Goal: Transaction & Acquisition: Purchase product/service

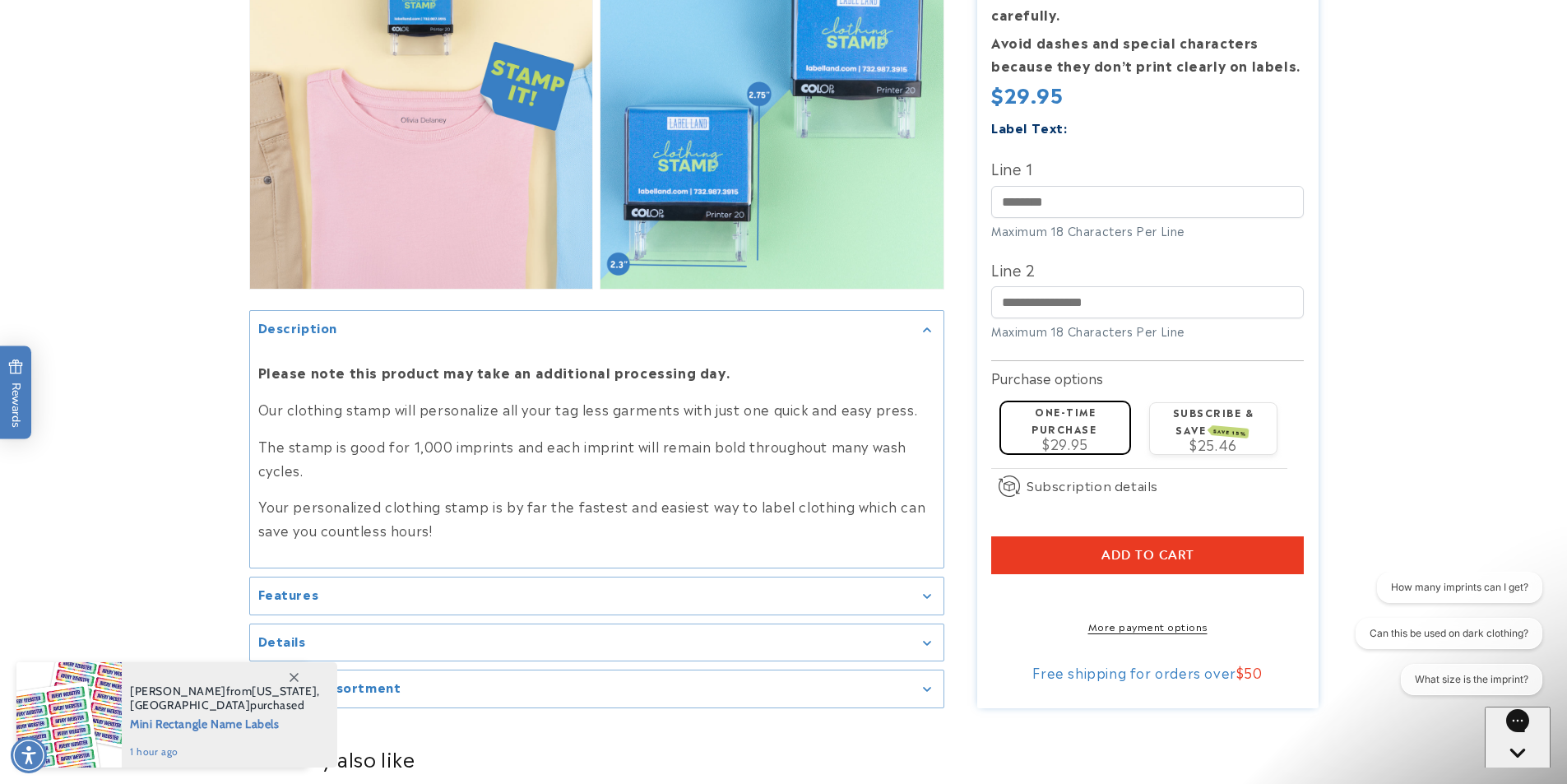
scroll to position [1727, 0]
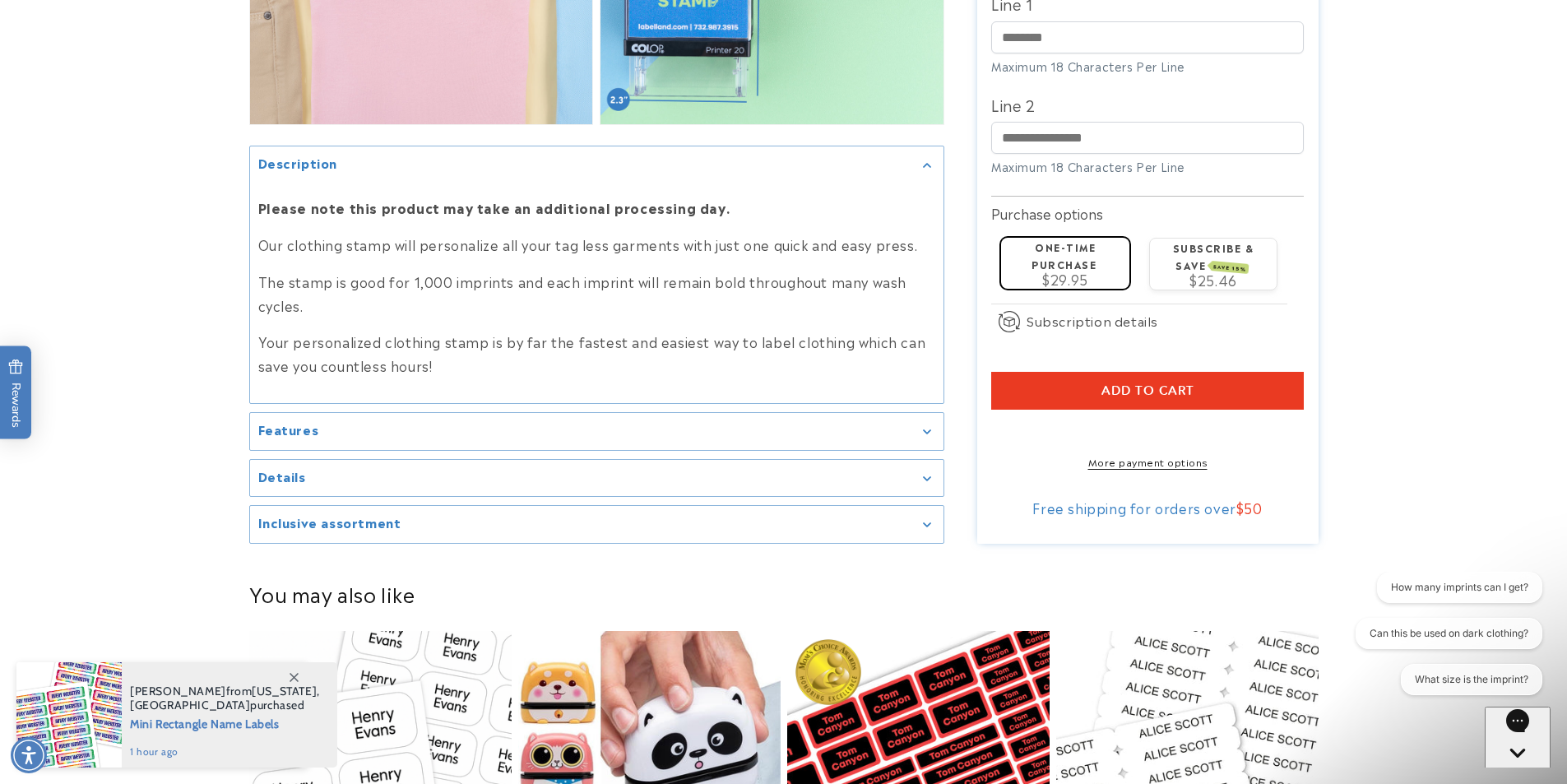
click at [353, 496] on summary "Details" at bounding box center [597, 477] width 693 height 37
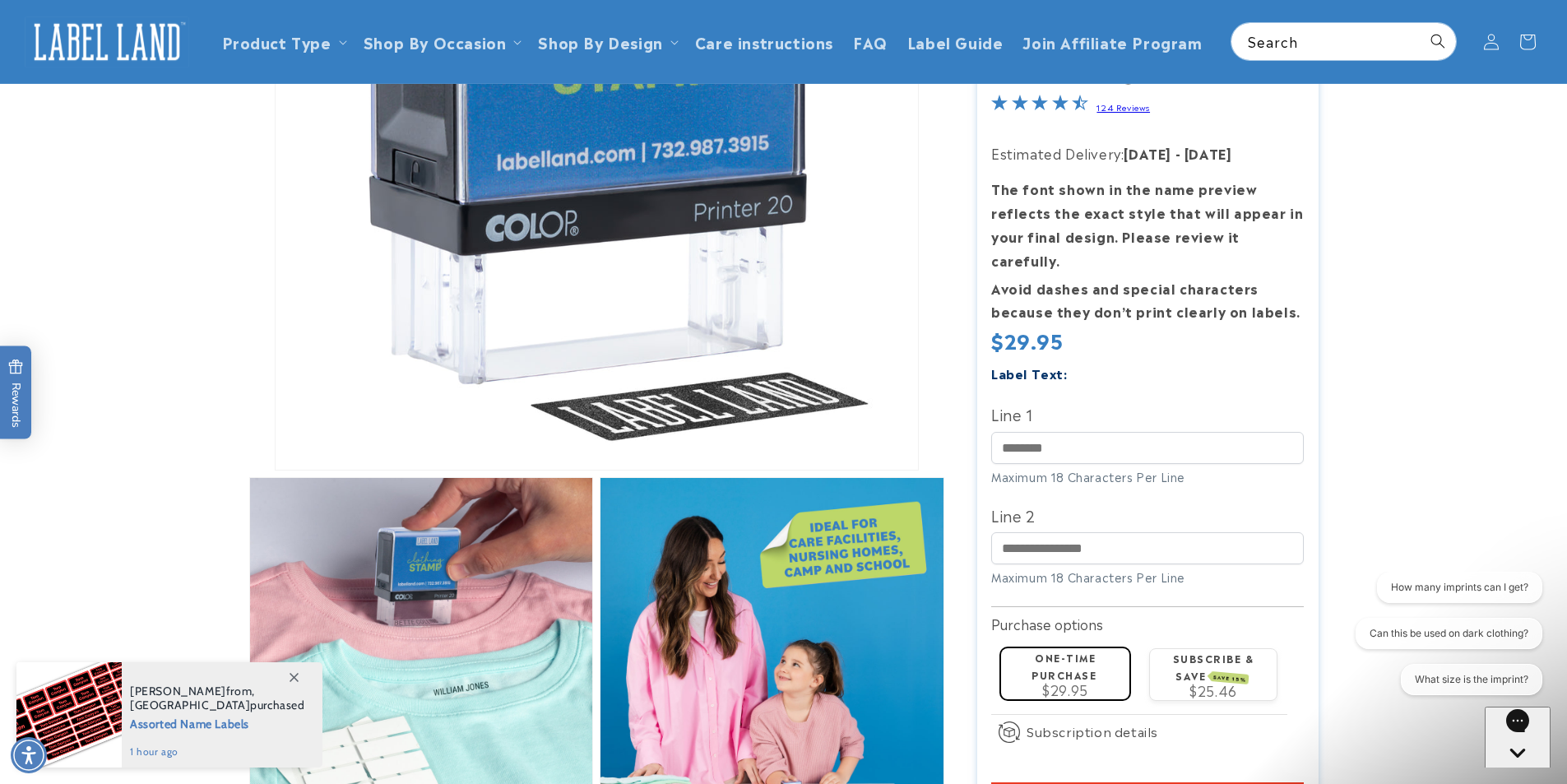
scroll to position [0, 0]
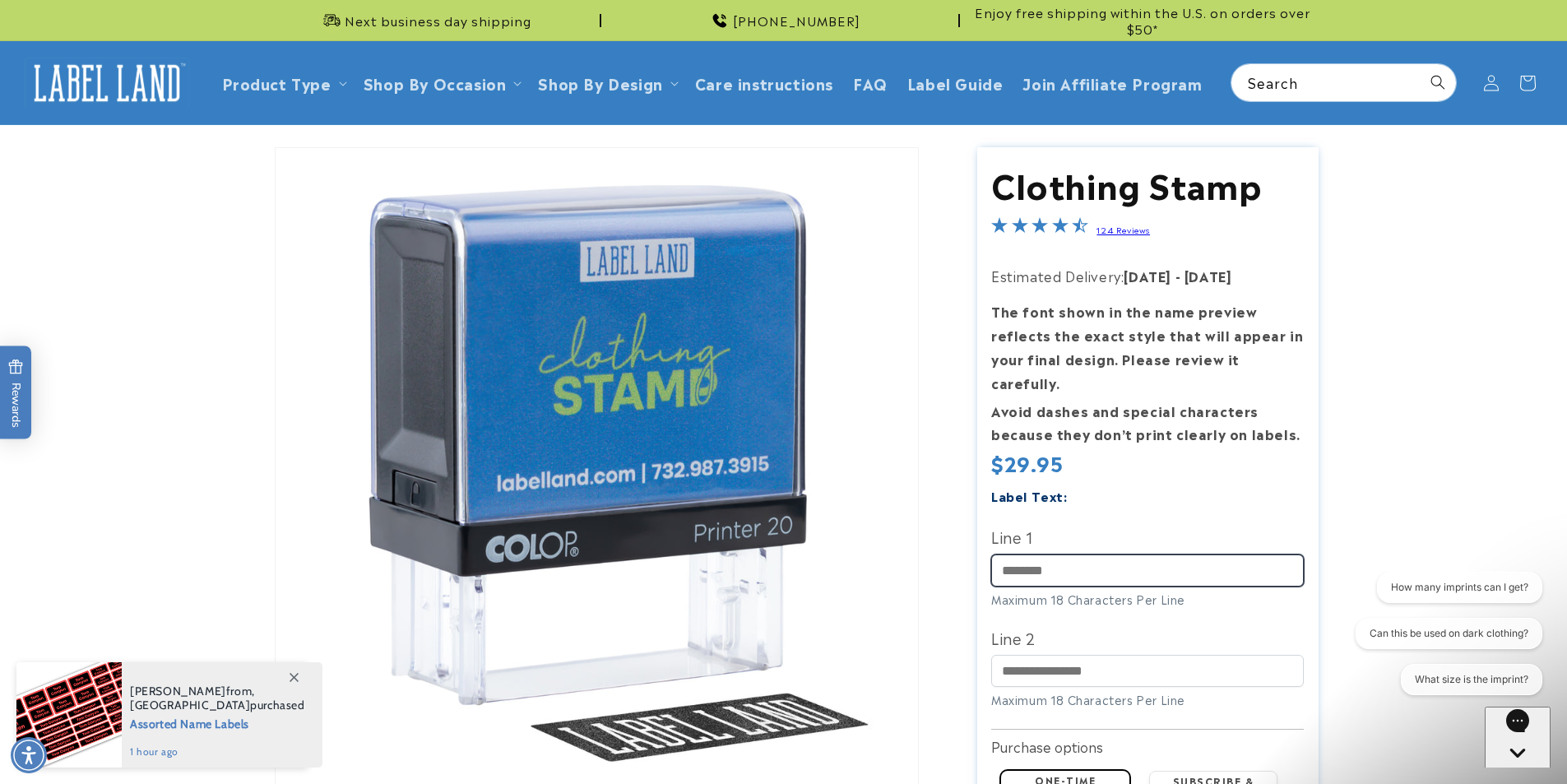
click at [1044, 554] on input "Line 1" at bounding box center [1147, 570] width 313 height 32
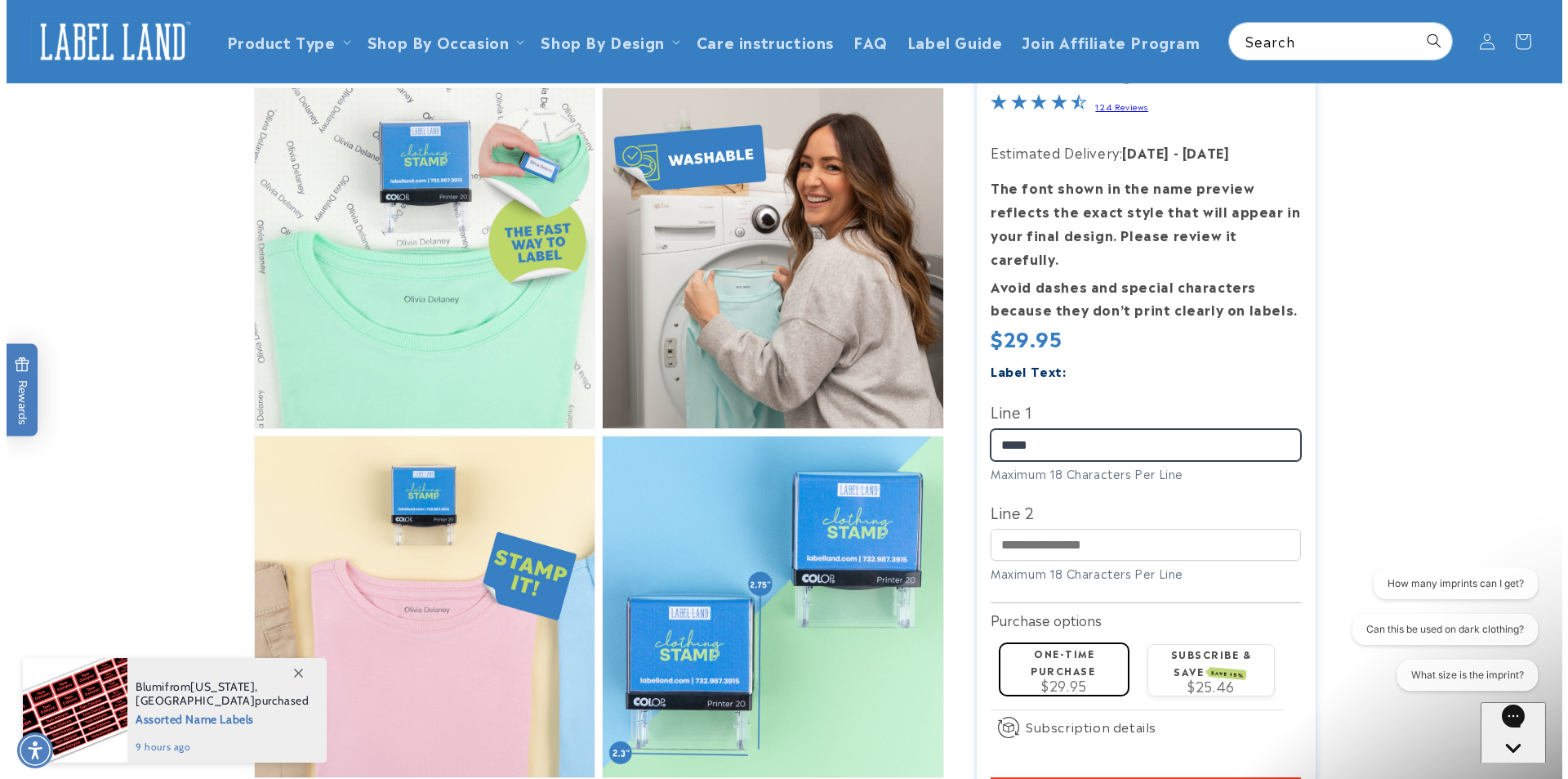
scroll to position [408, 0]
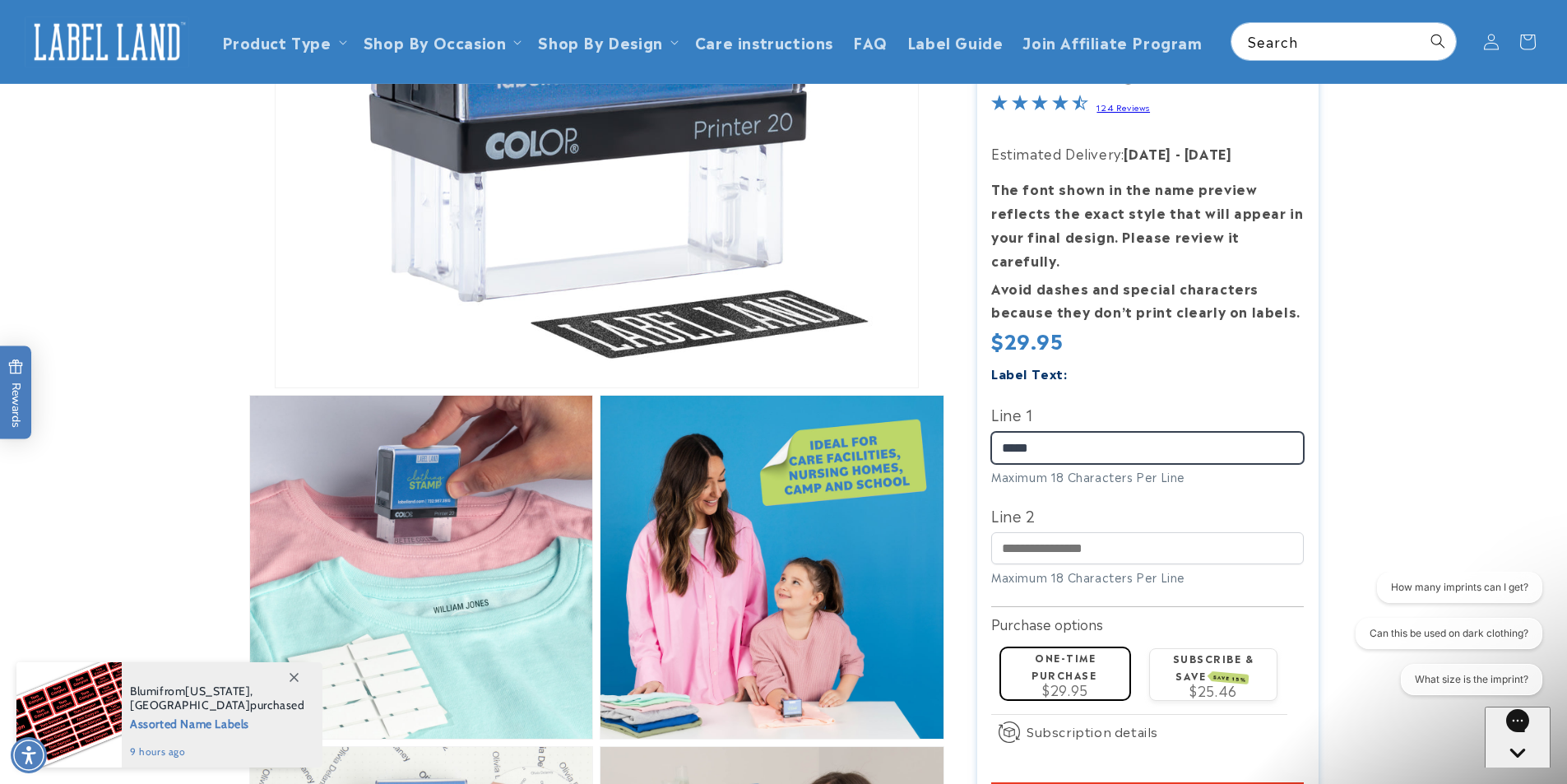
type input "*****"
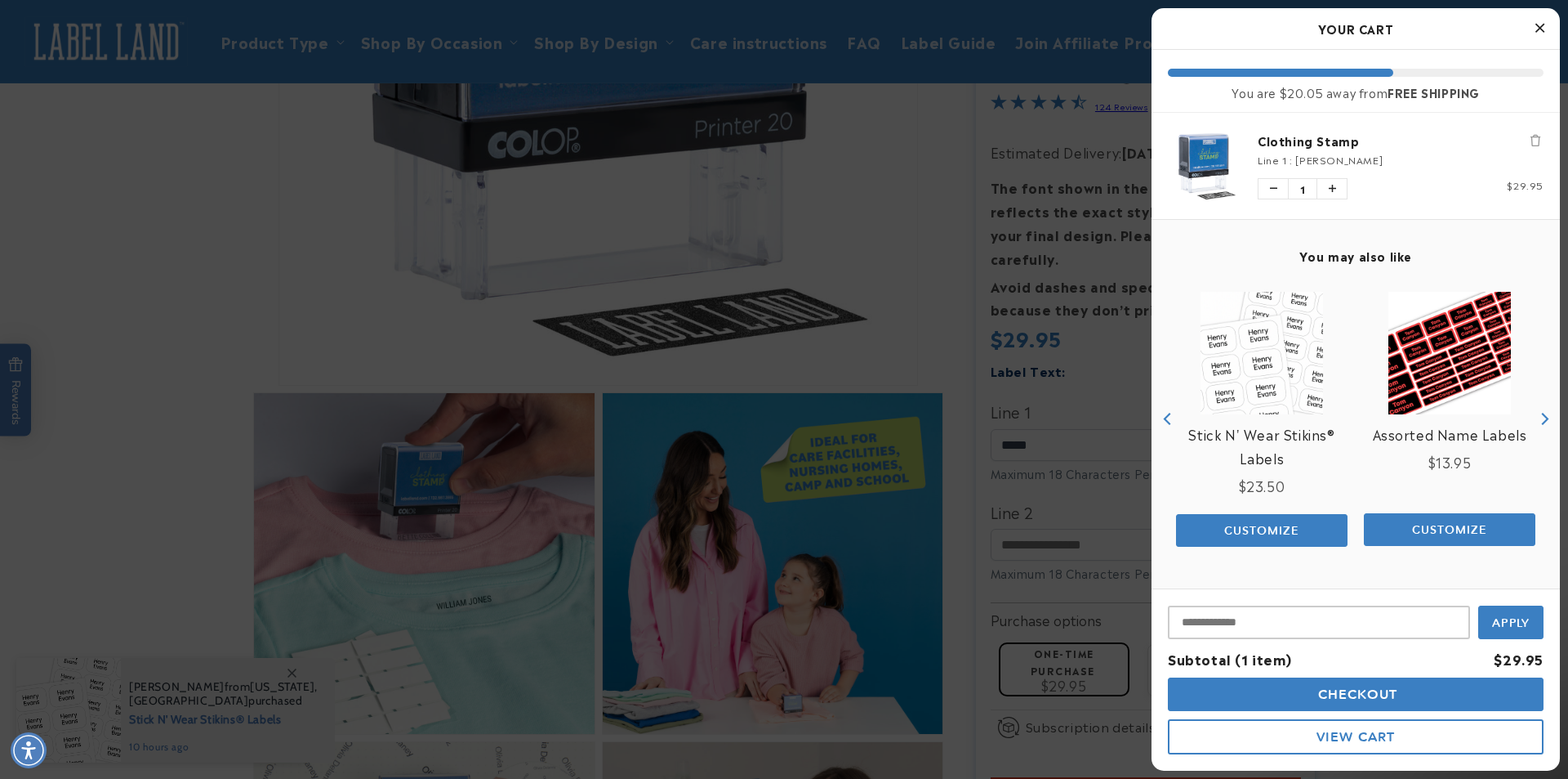
click at [1241, 378] on img "product" at bounding box center [1261, 353] width 122 height 122
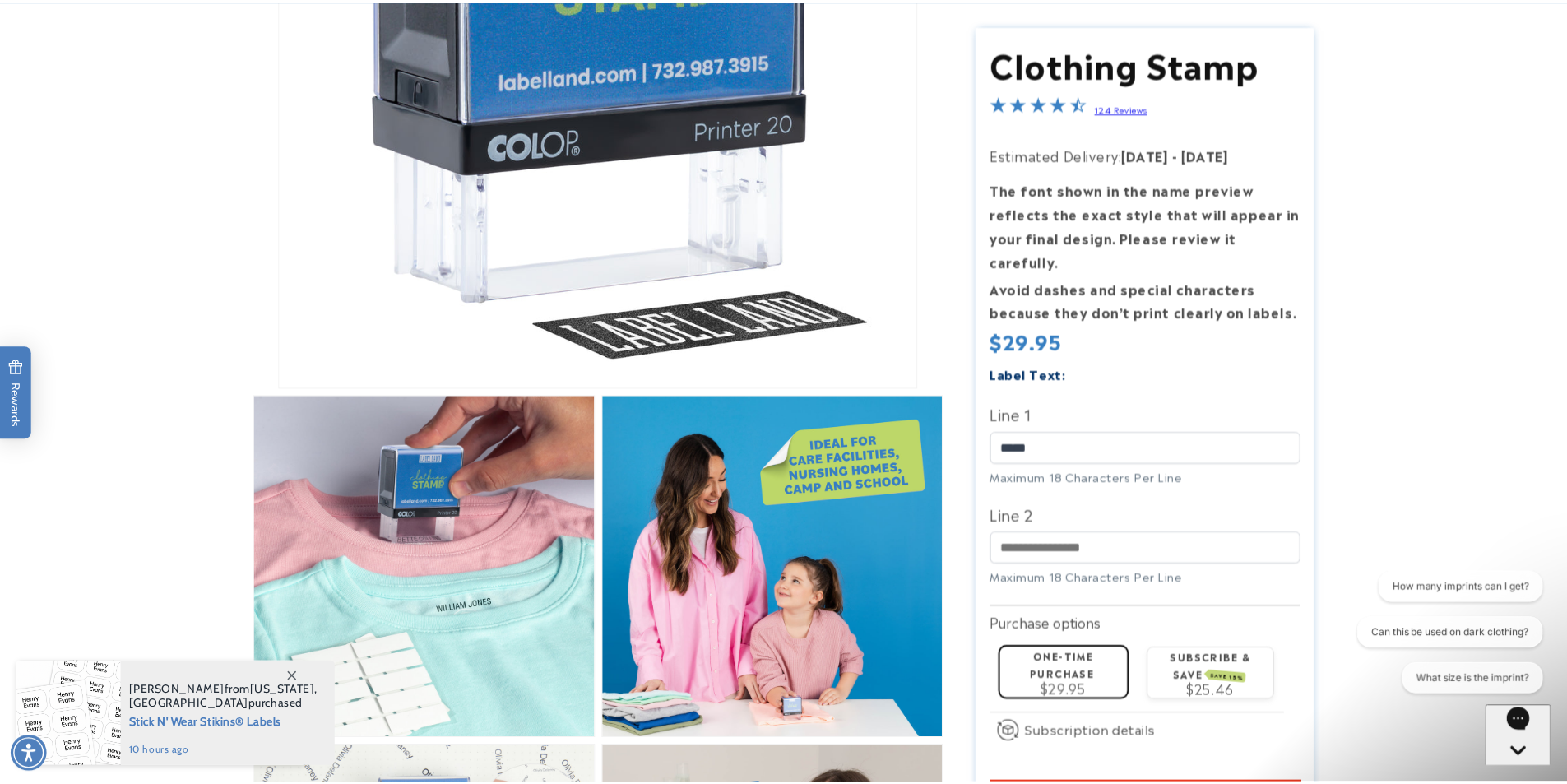
scroll to position [425, 0]
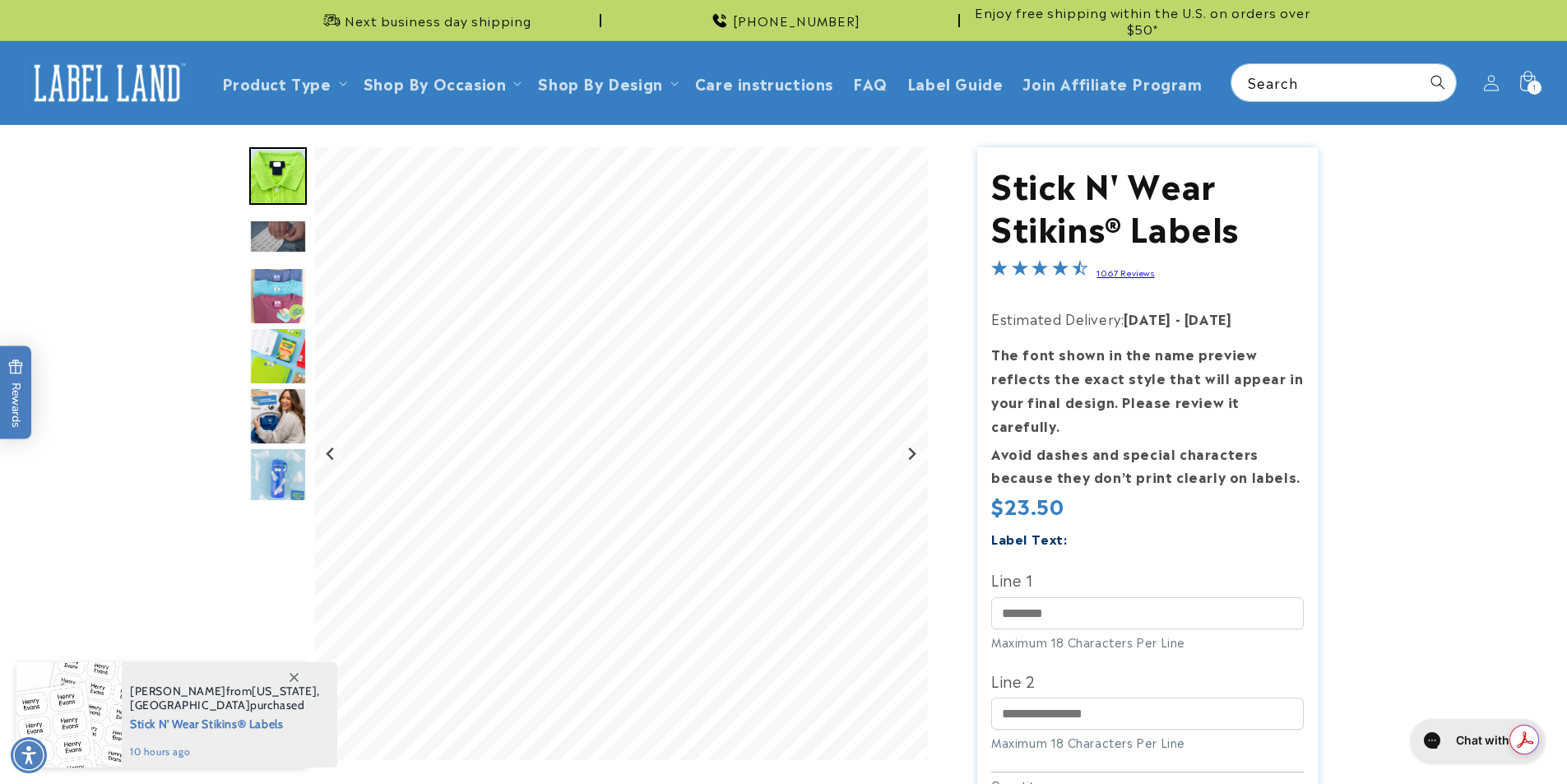
click at [269, 236] on img "Go to slide 3" at bounding box center [278, 236] width 58 height 34
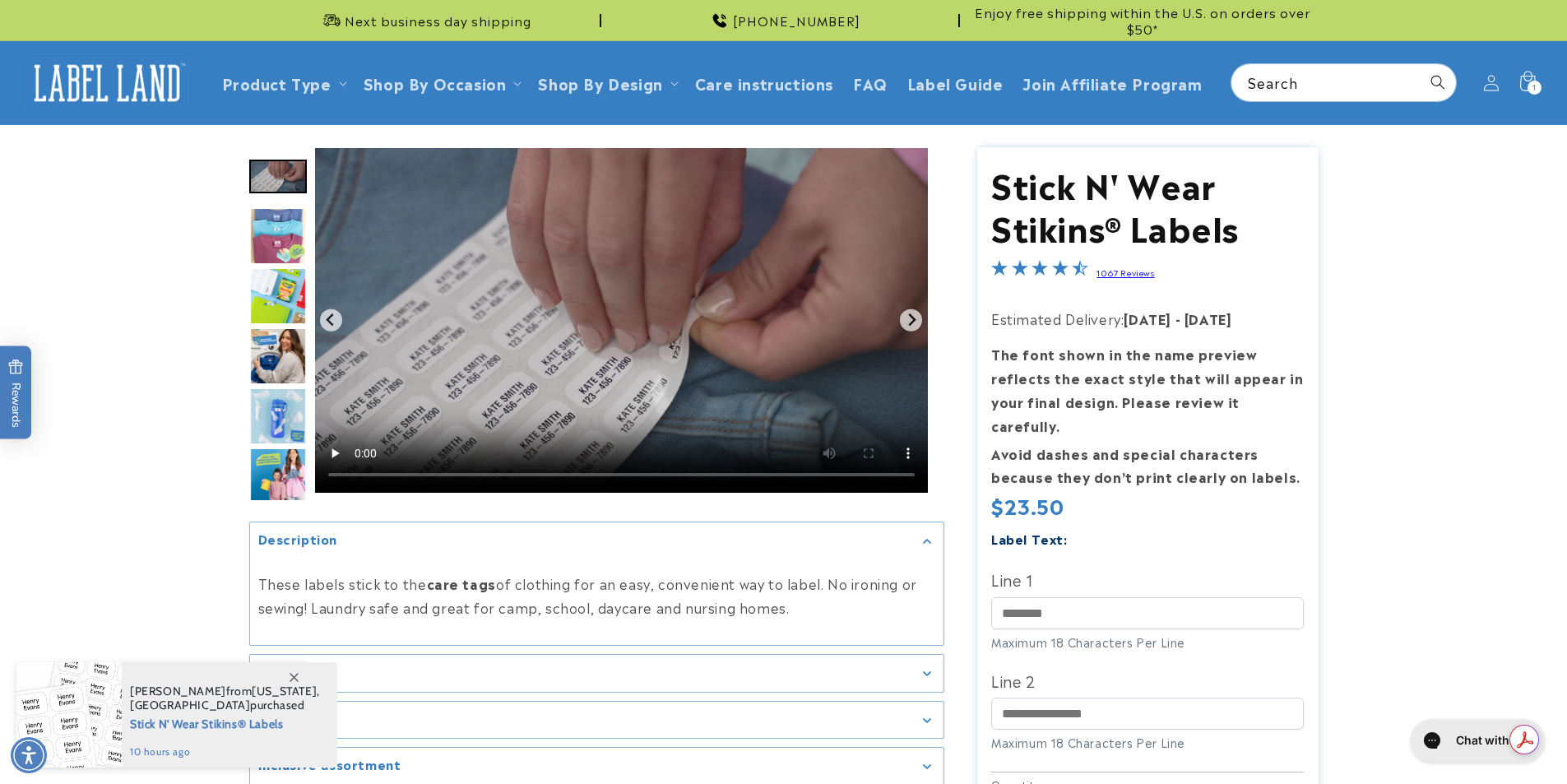
click at [272, 241] on img "Go to slide 4" at bounding box center [278, 236] width 58 height 58
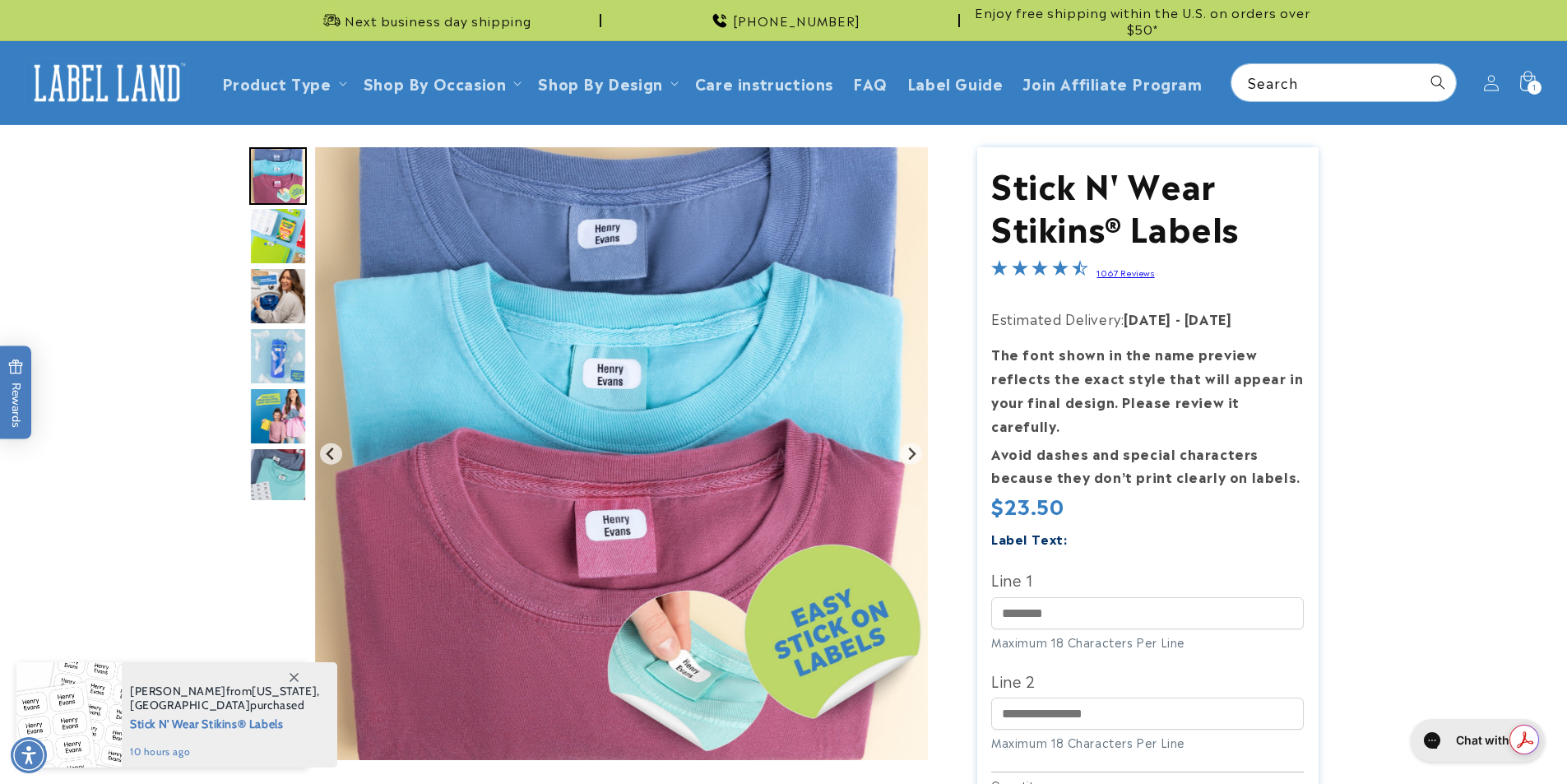
click at [272, 241] on img "Go to slide 5" at bounding box center [278, 236] width 58 height 58
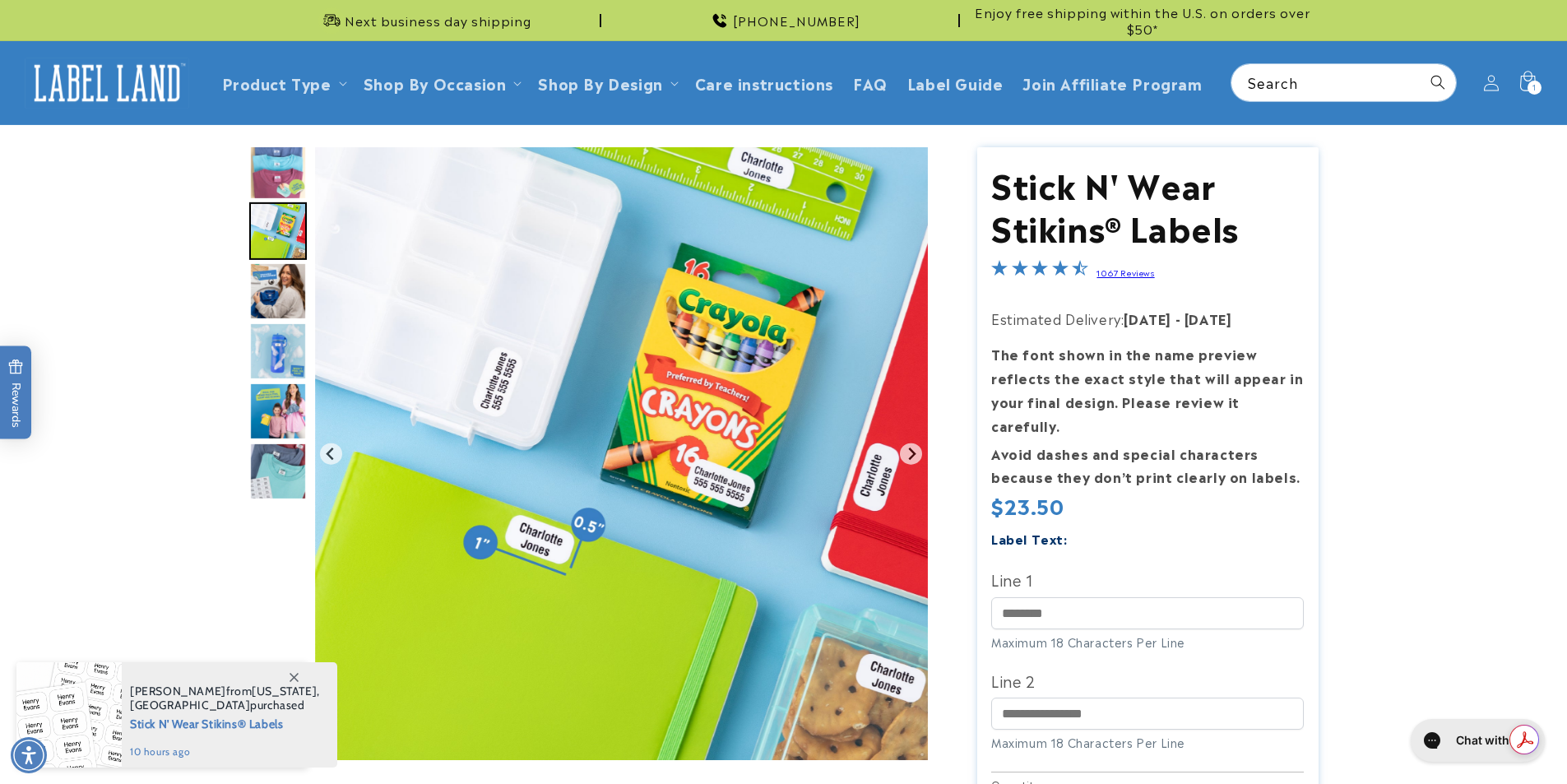
click at [271, 274] on img "Go to slide 6" at bounding box center [278, 291] width 58 height 58
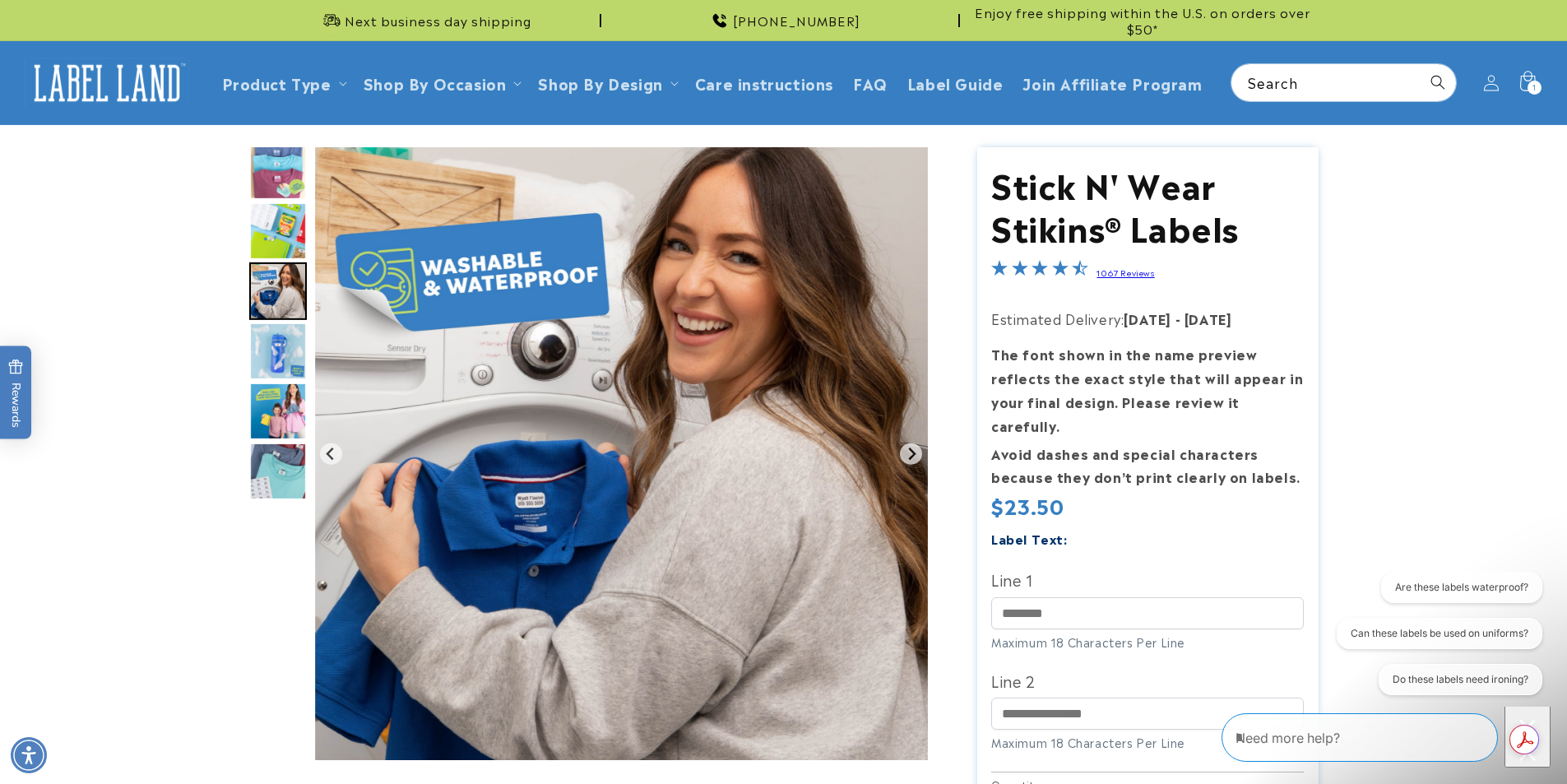
click at [276, 335] on img "Go to slide 7" at bounding box center [278, 351] width 58 height 58
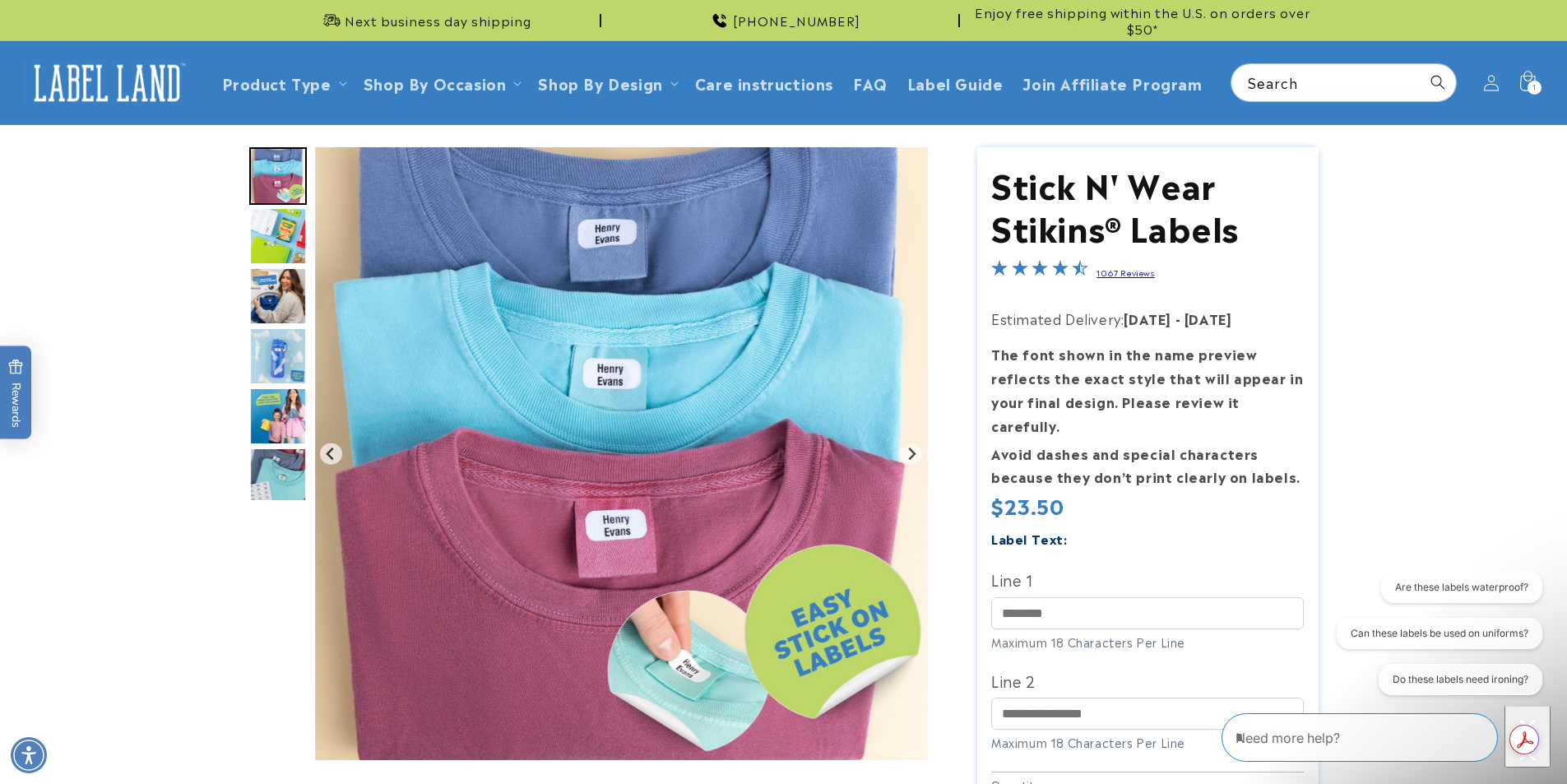
click at [276, 400] on img "Go to slide 8" at bounding box center [278, 416] width 58 height 58
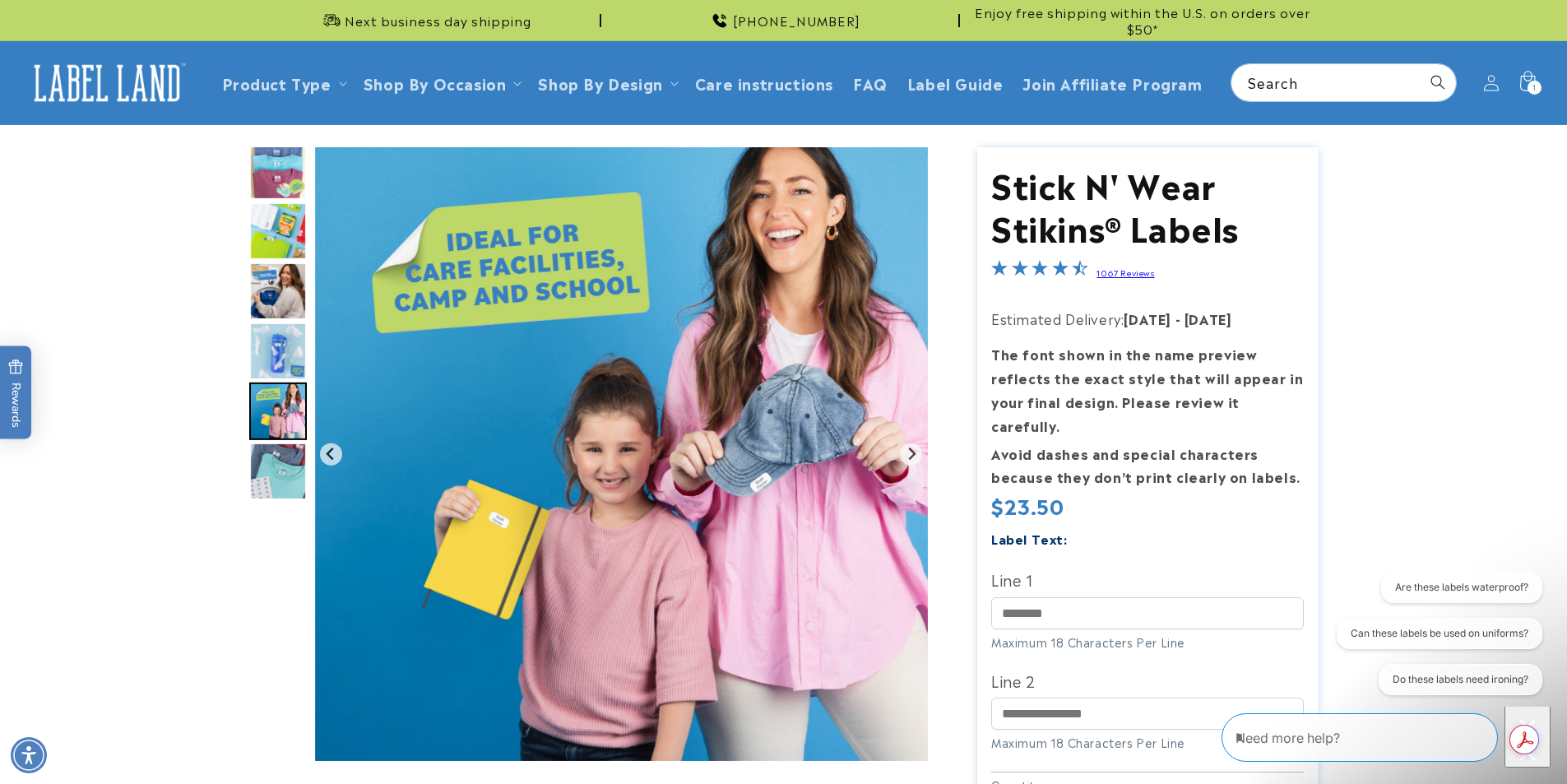
click at [271, 458] on img "Go to slide 9" at bounding box center [278, 471] width 58 height 58
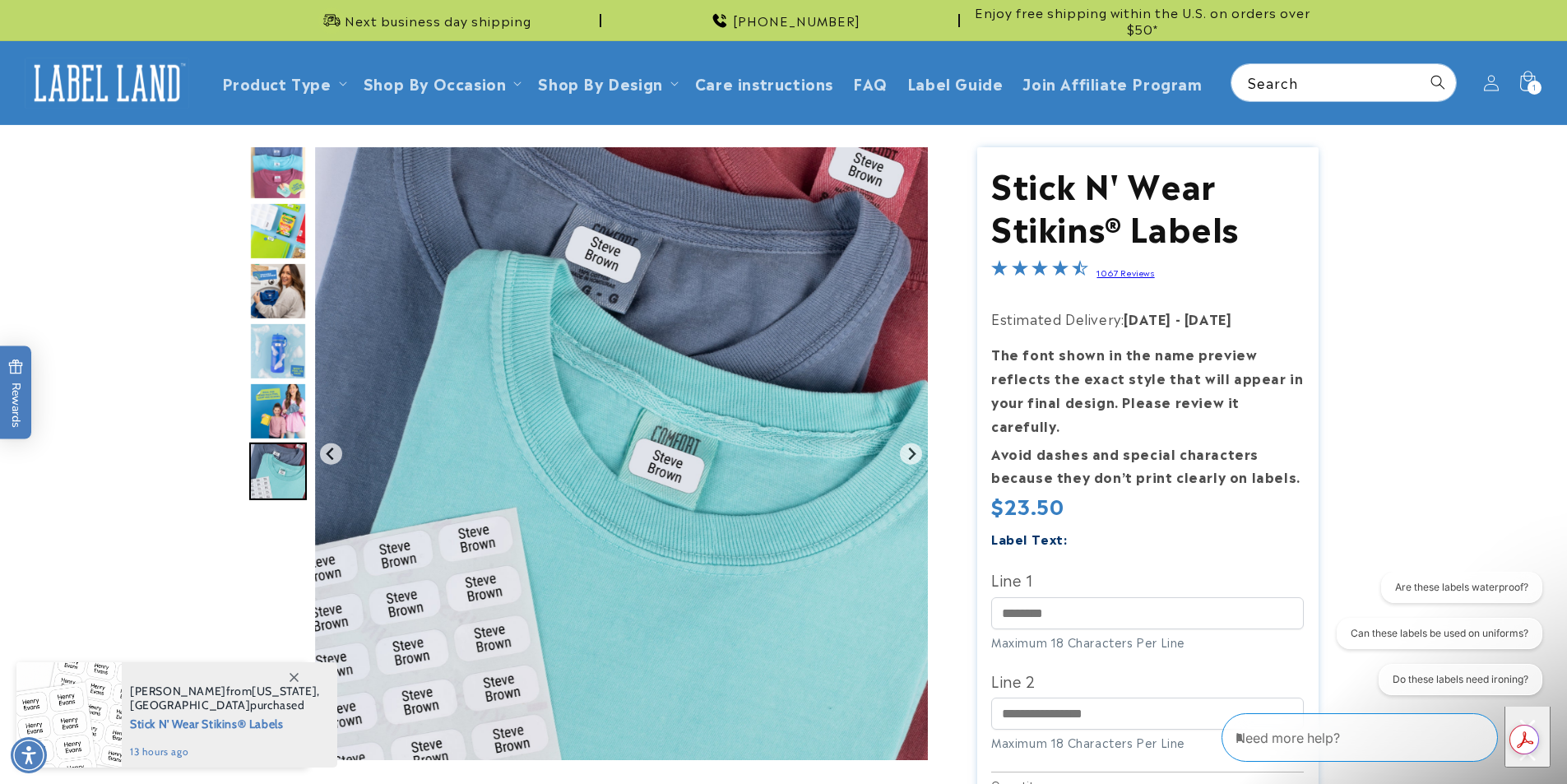
click at [271, 458] on img "Go to slide 9" at bounding box center [278, 471] width 58 height 58
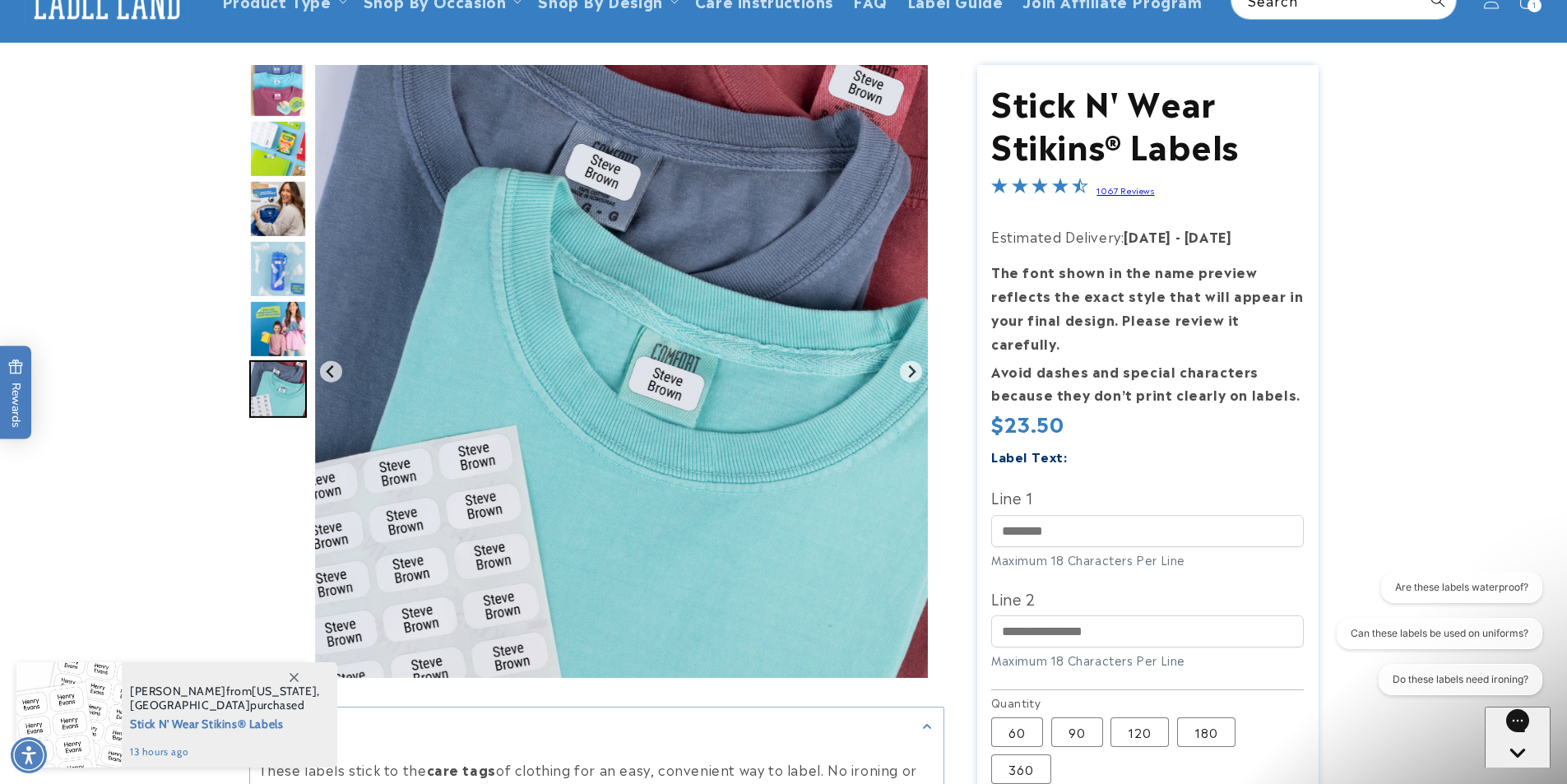
click at [1112, 189] on link "1067 Reviews" at bounding box center [1125, 191] width 58 height 12
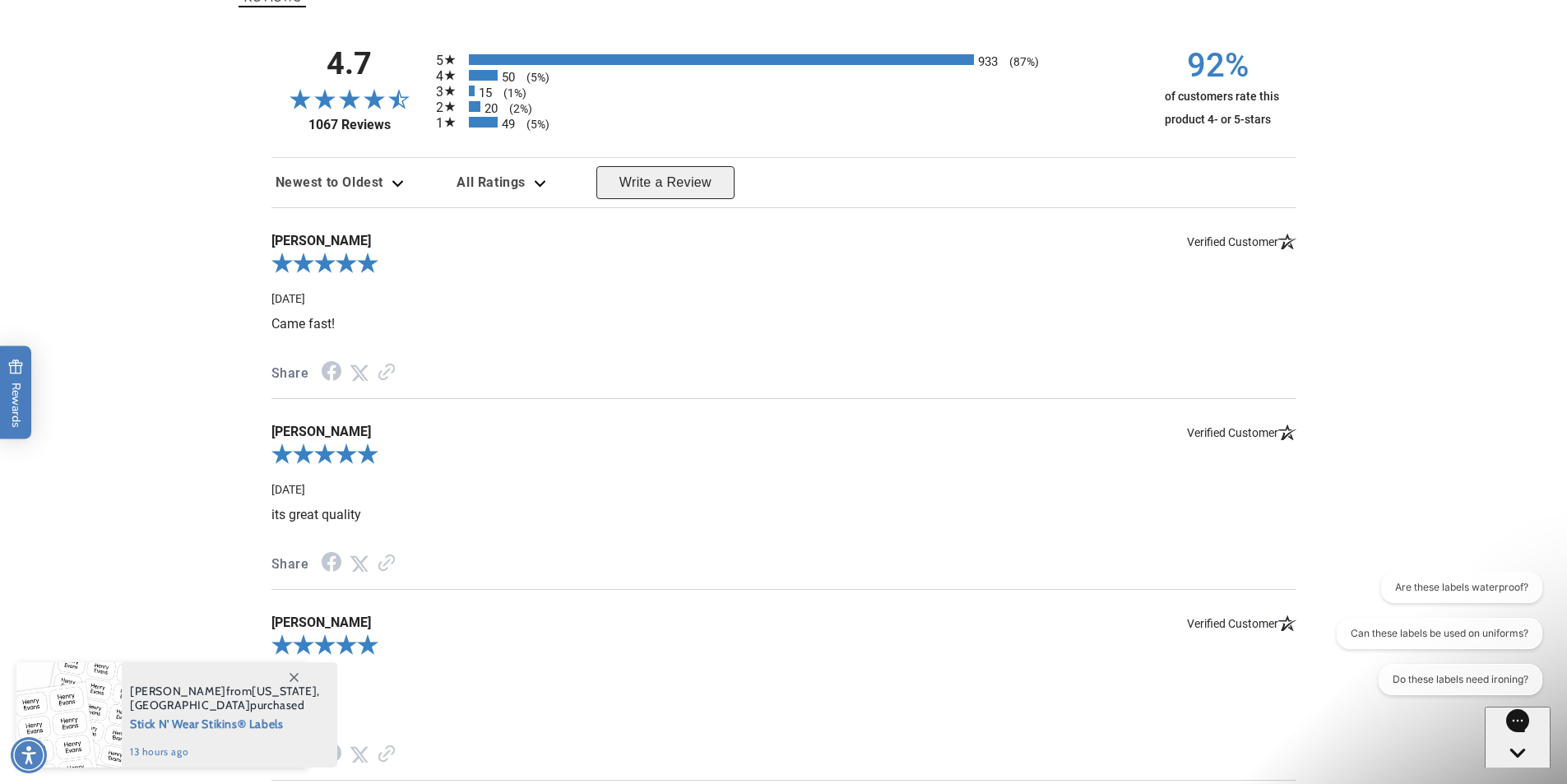
scroll to position [1982, 0]
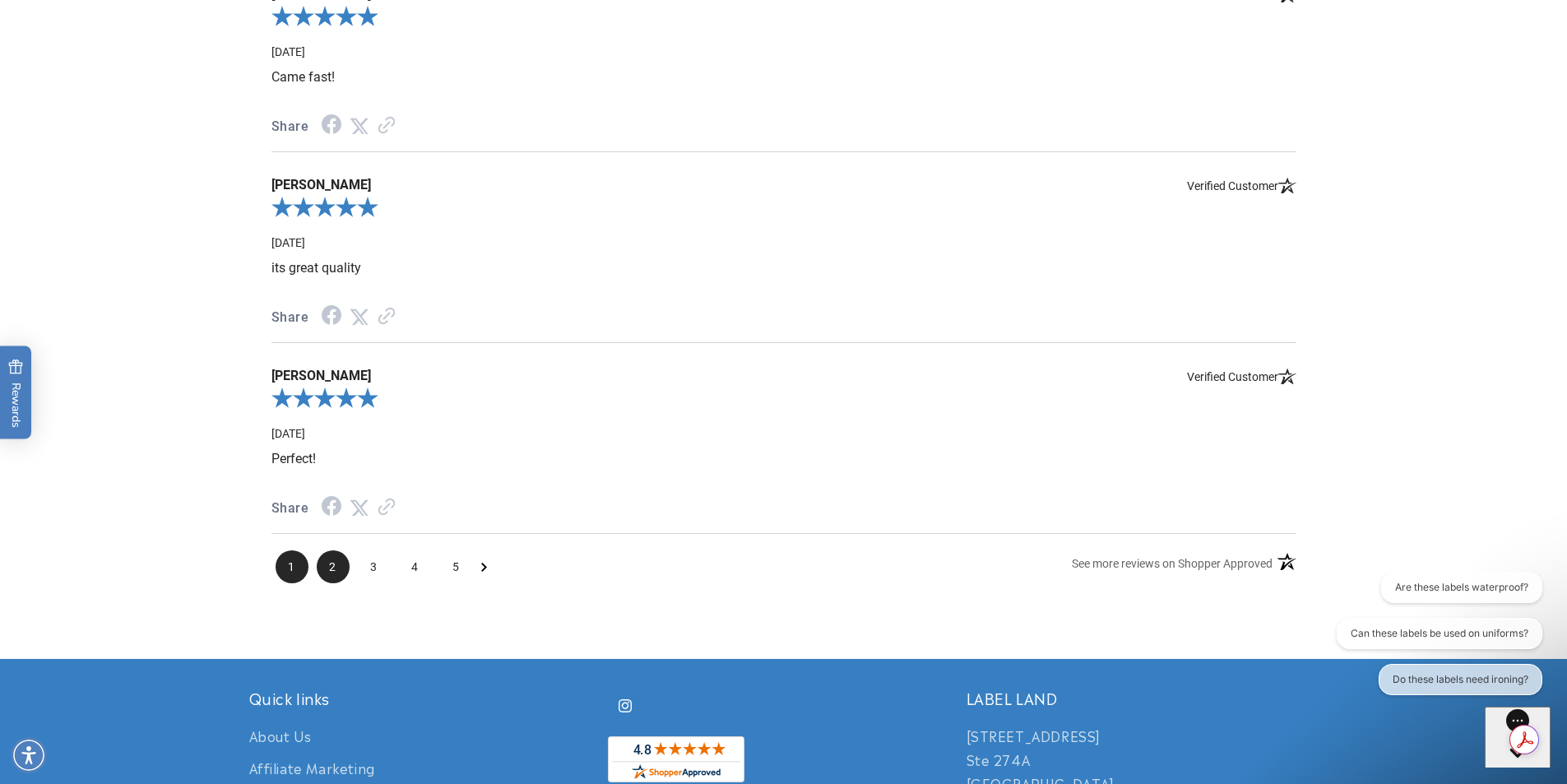
click at [333, 559] on span "2" at bounding box center [333, 566] width 33 height 33
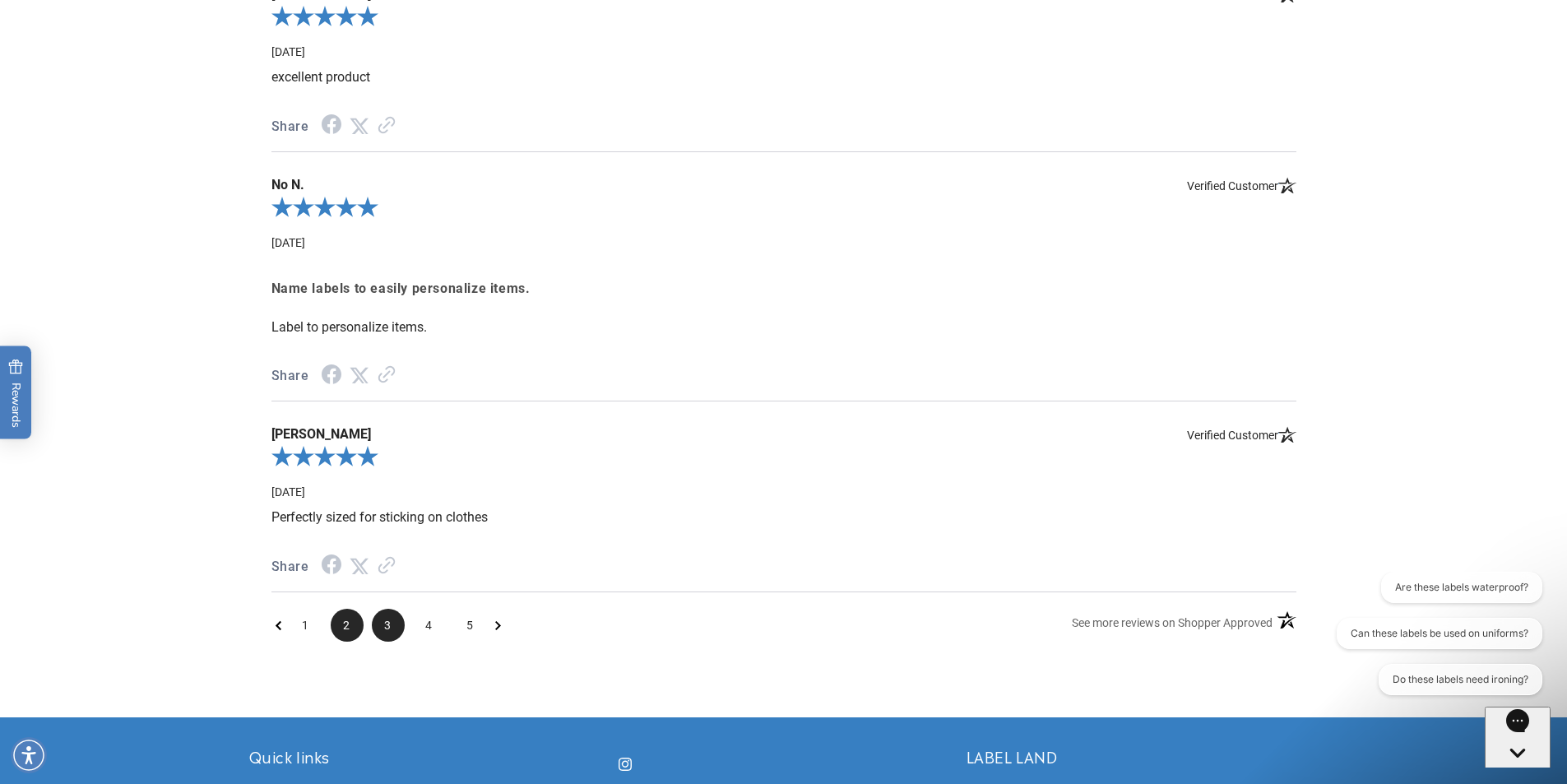
click at [387, 609] on span "3" at bounding box center [388, 624] width 33 height 33
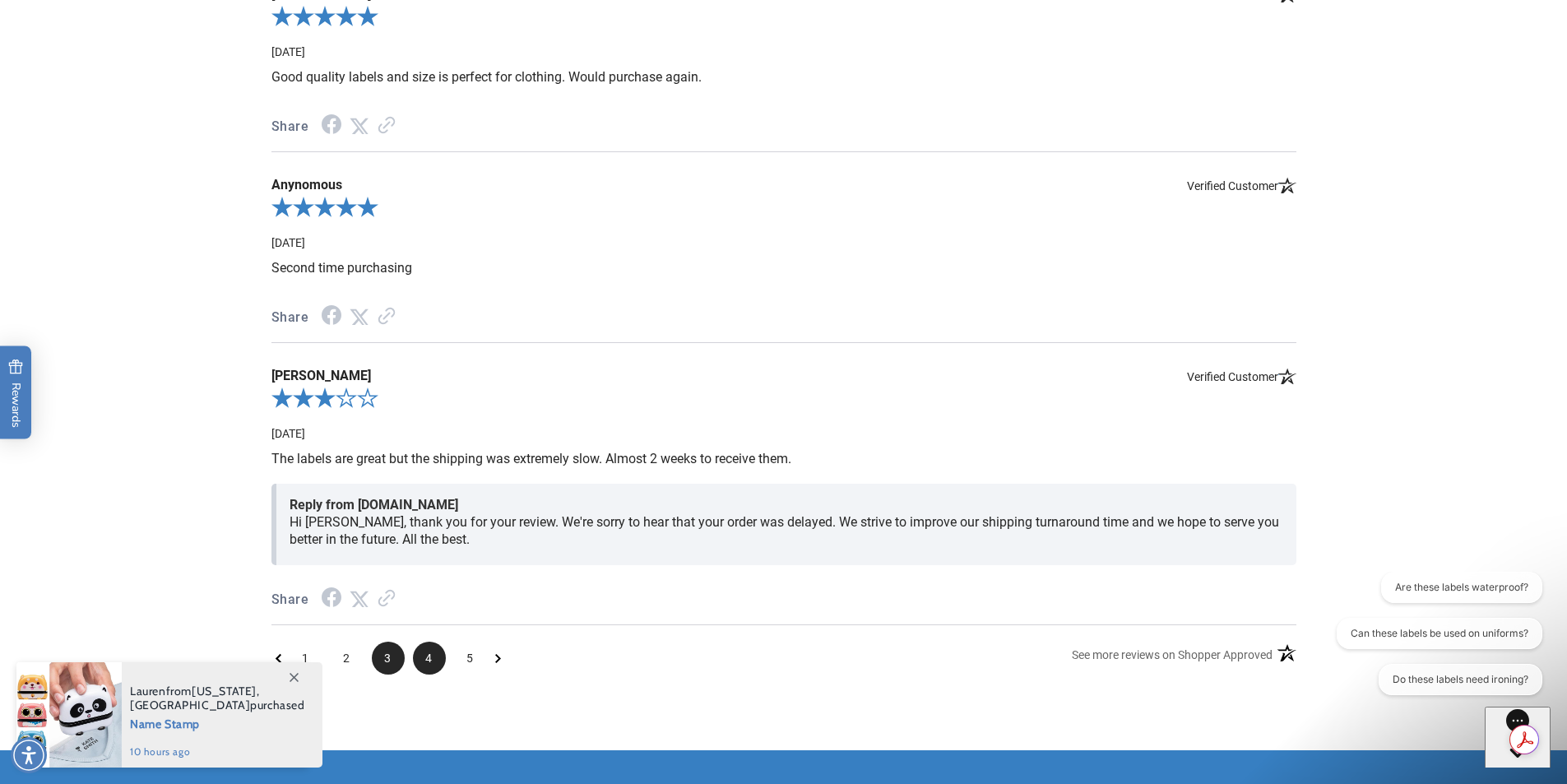
click at [438, 646] on span "4" at bounding box center [429, 657] width 33 height 33
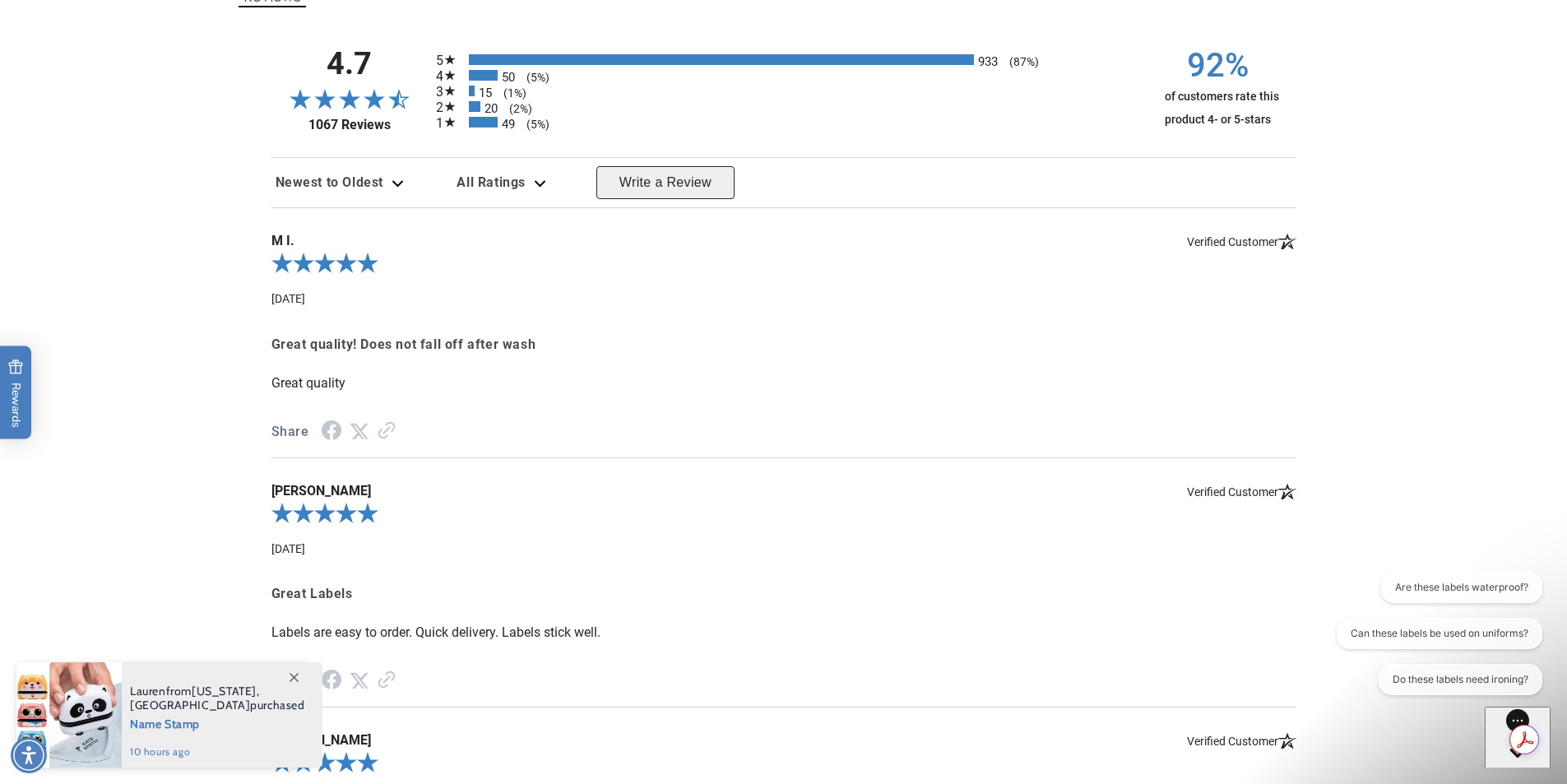
scroll to position [2064, 0]
